Goal: Check status

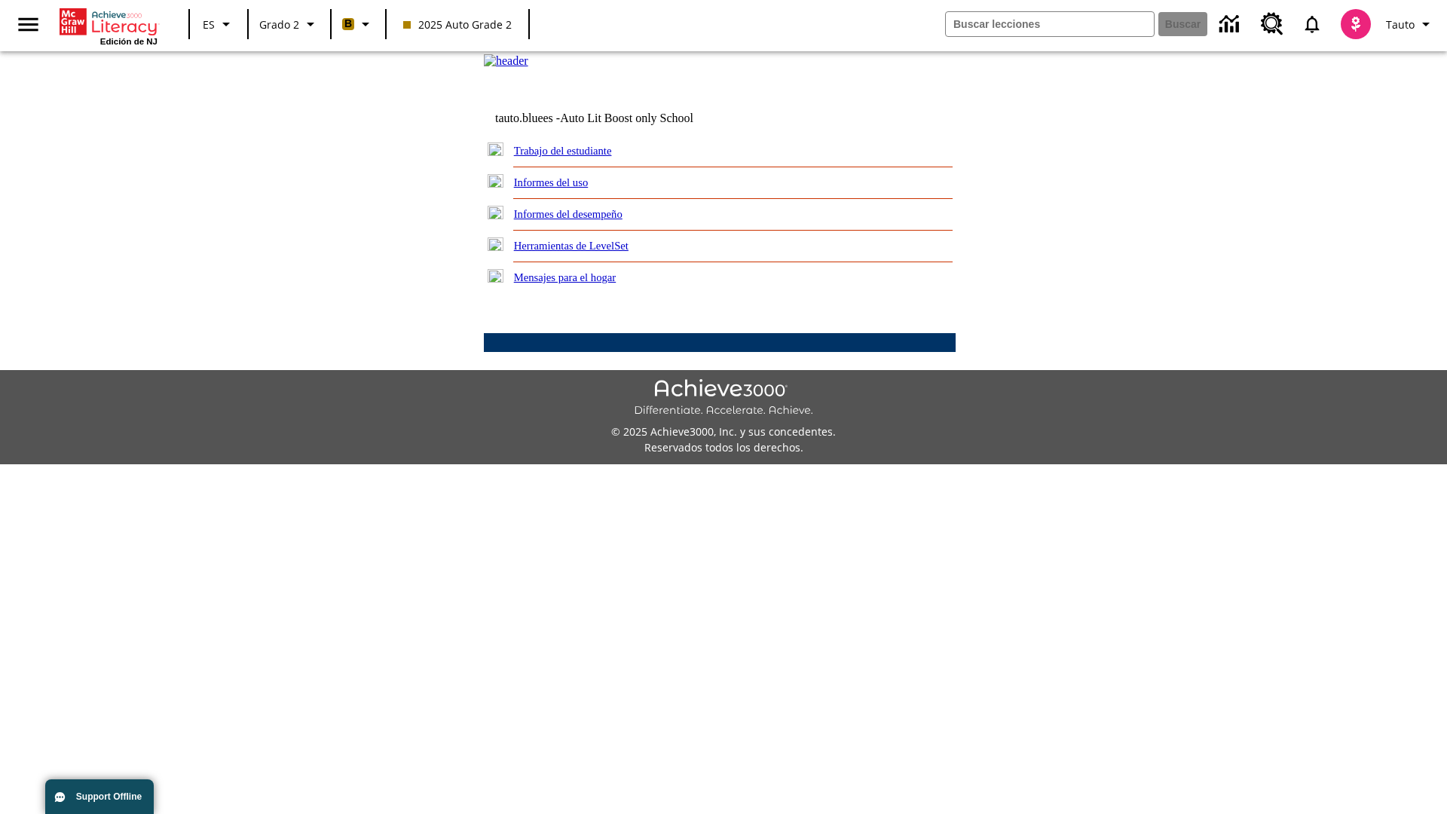
click at [588, 220] on link "Informes del desempeño" at bounding box center [568, 214] width 109 height 12
click at [0, 0] on link "¿Cómo se están desempeñando mis estudiantes en las actividades?" at bounding box center [0, 0] width 0 height 0
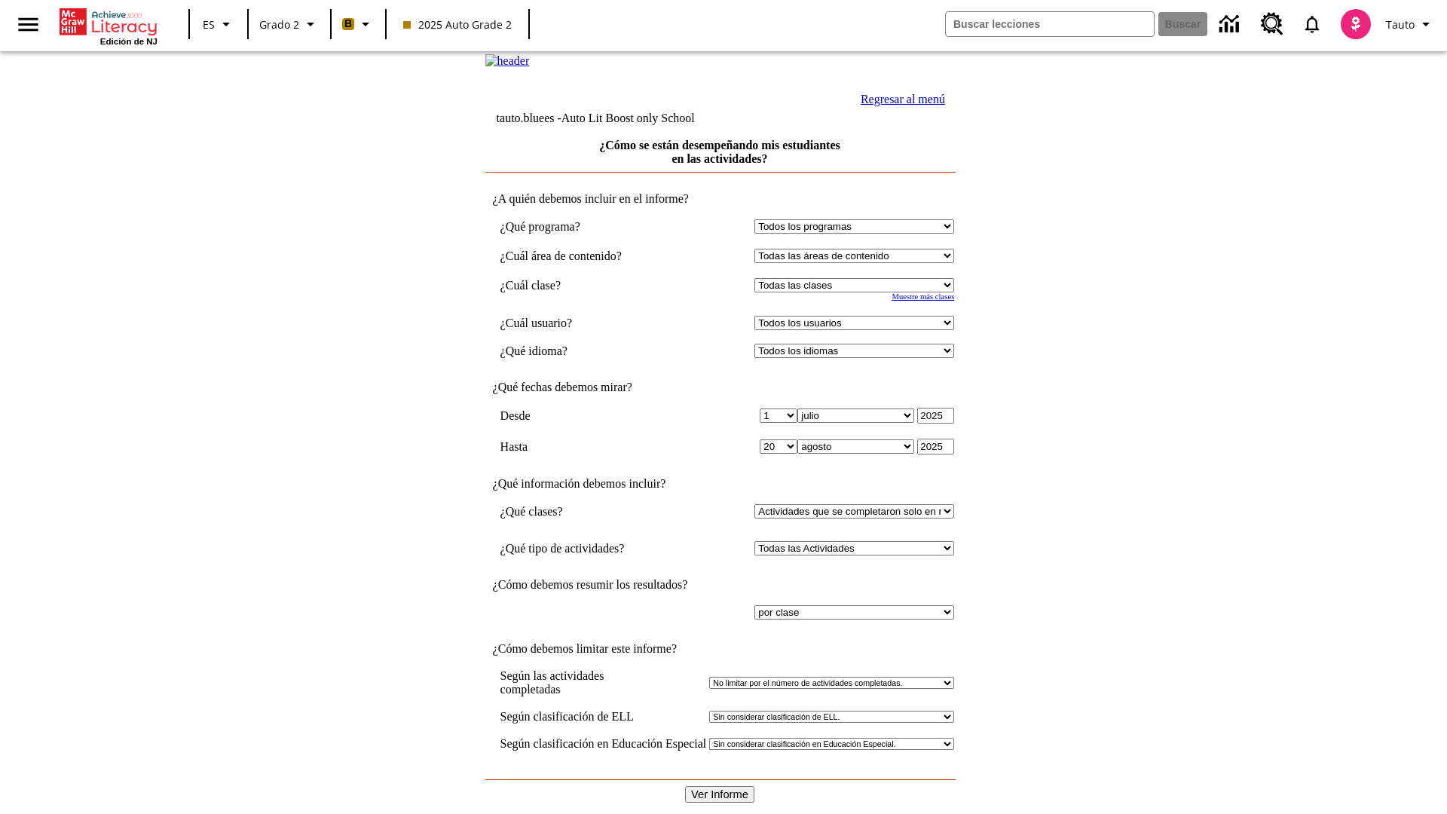
click at [721, 786] on input "Ver Informe" at bounding box center [719, 794] width 69 height 17
select select "21437111"
select select "4"
click at [721, 786] on input "Ver Informe" at bounding box center [719, 794] width 69 height 17
